Goal: Check status: Check status

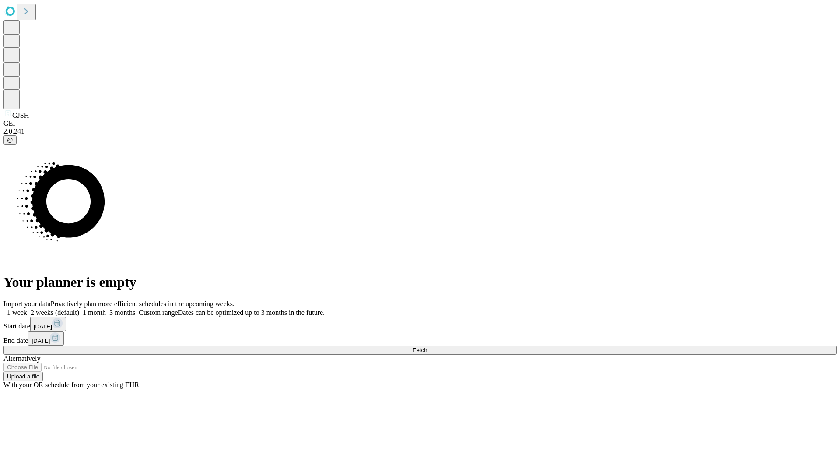
click at [427, 347] on span "Fetch" at bounding box center [420, 350] width 14 height 7
